Goal: Entertainment & Leisure: Consume media (video, audio)

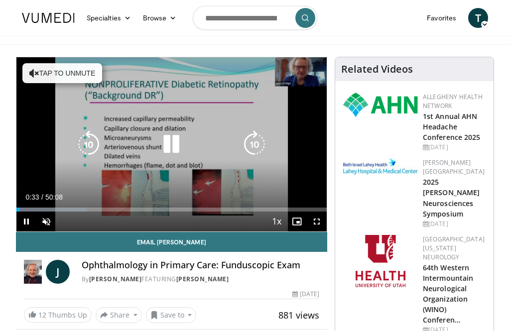
click at [171, 140] on icon "Video Player" at bounding box center [171, 144] width 28 height 28
